Goal: Task Accomplishment & Management: Use online tool/utility

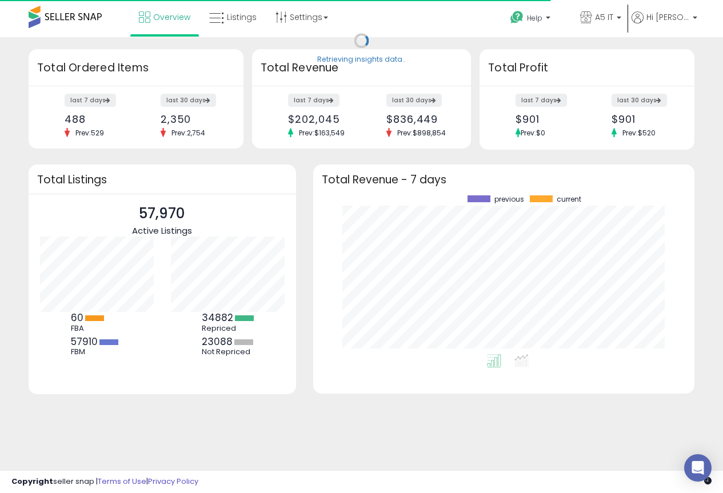
scroll to position [159, 358]
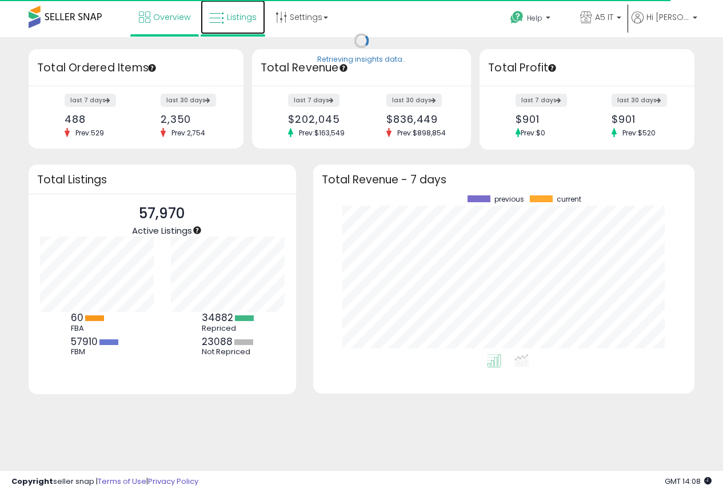
click at [248, 17] on span "Listings" at bounding box center [242, 16] width 30 height 11
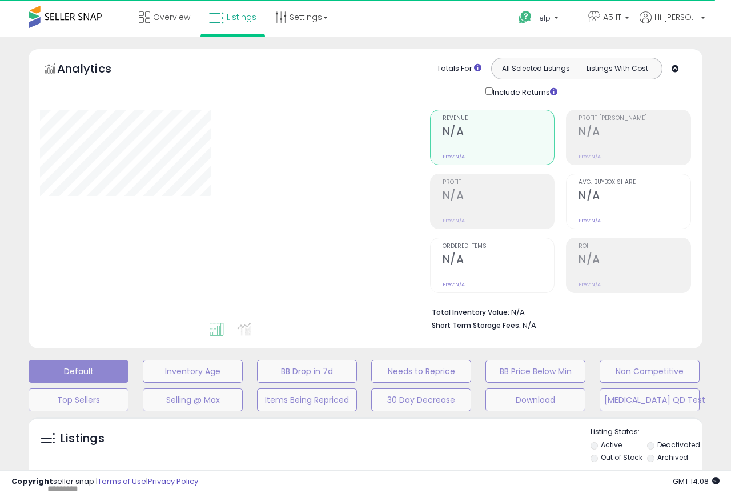
type input "*******"
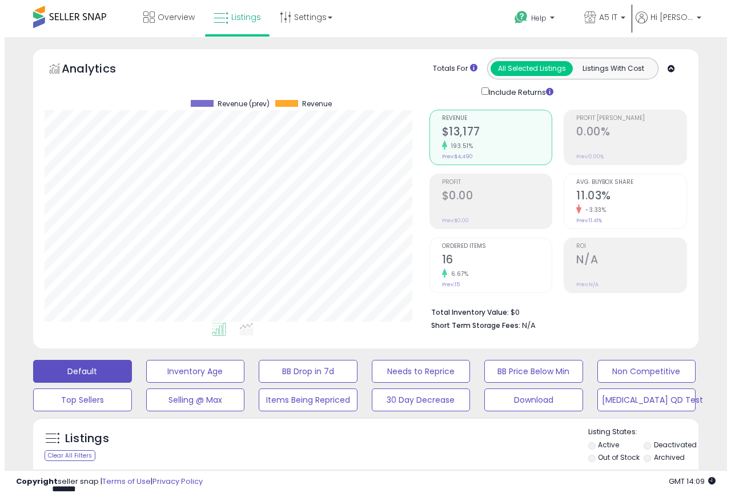
scroll to position [234, 385]
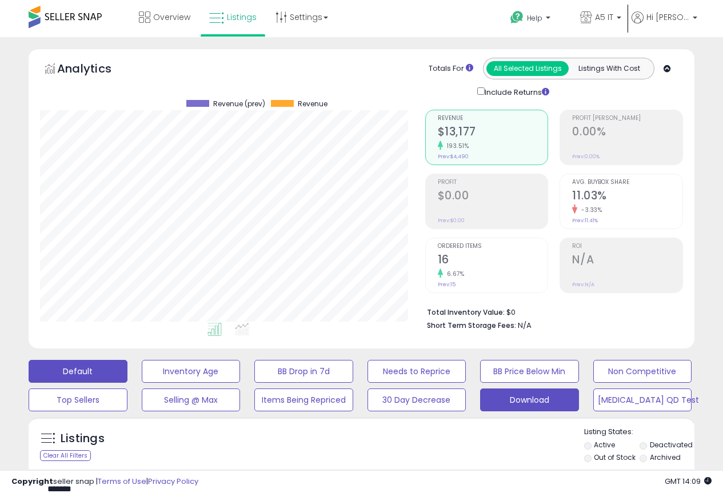
click at [241, 383] on button "Download" at bounding box center [191, 371] width 99 height 23
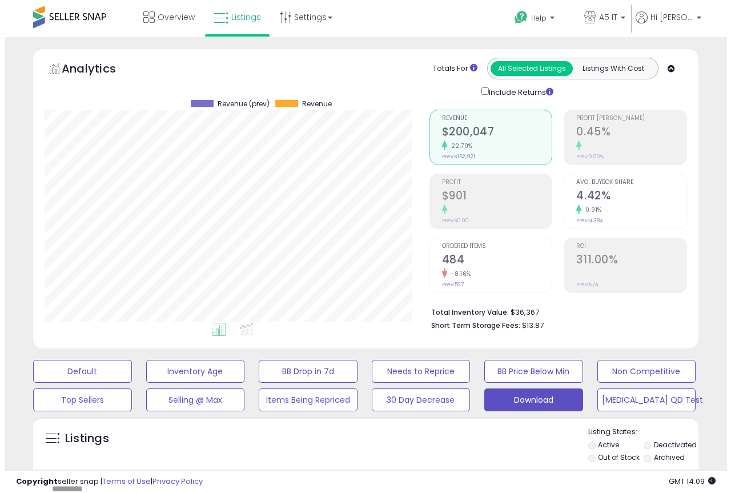
scroll to position [171, 0]
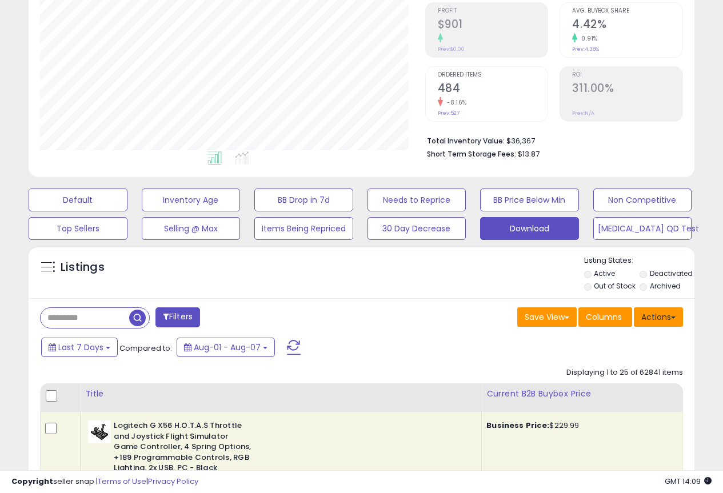
click at [658, 319] on button "Actions" at bounding box center [658, 316] width 49 height 19
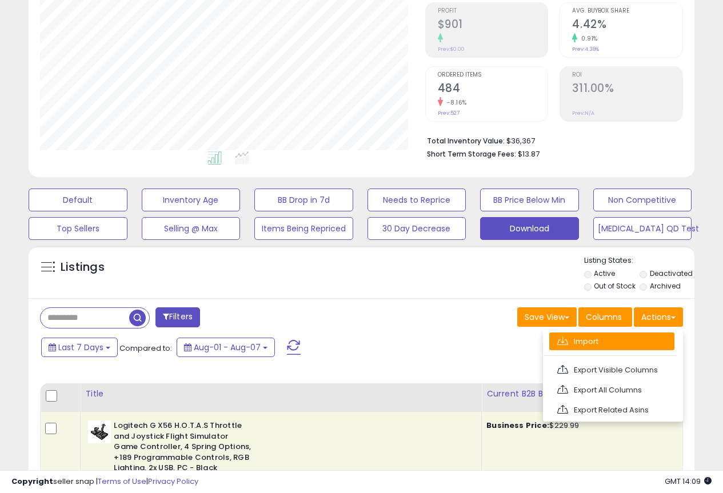
click at [634, 343] on link "Import" at bounding box center [611, 341] width 125 height 18
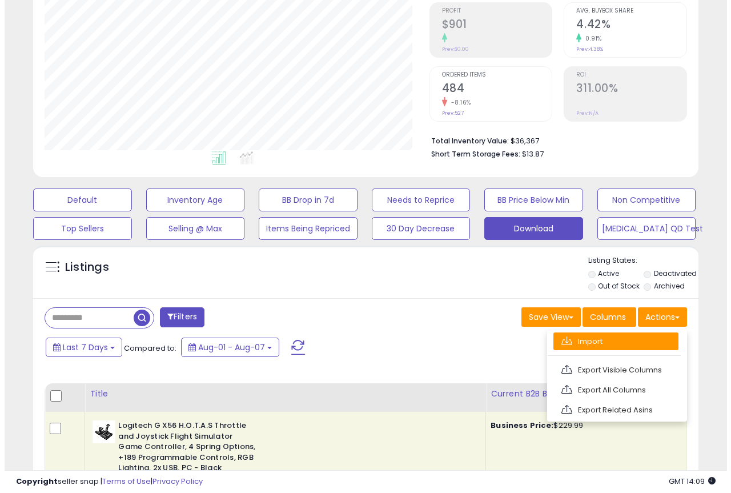
scroll to position [234, 390]
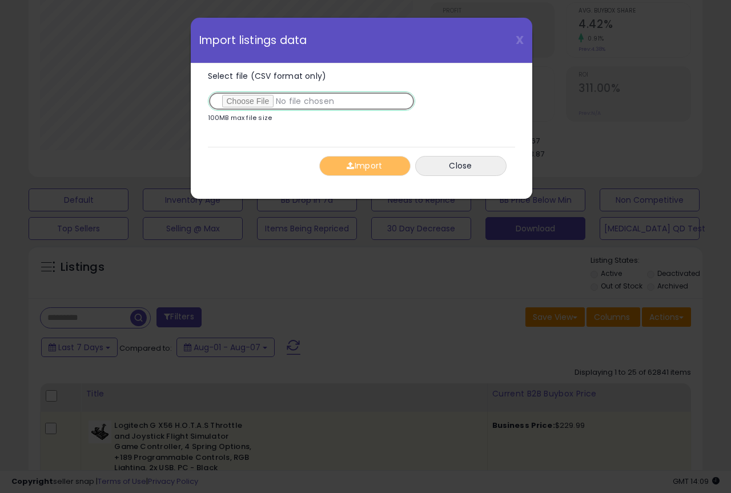
click at [251, 102] on input "Select file (CSV format only)" at bounding box center [311, 100] width 207 height 19
type input "**********"
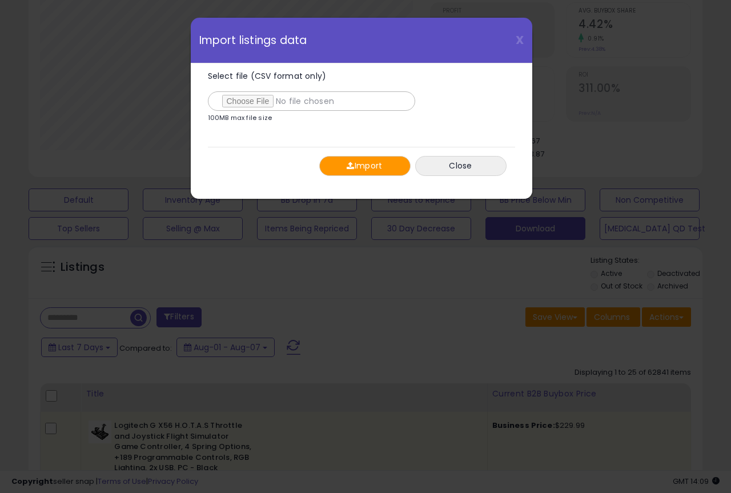
click at [354, 166] on button "Import" at bounding box center [364, 166] width 91 height 20
